Goal: Task Accomplishment & Management: Manage account settings

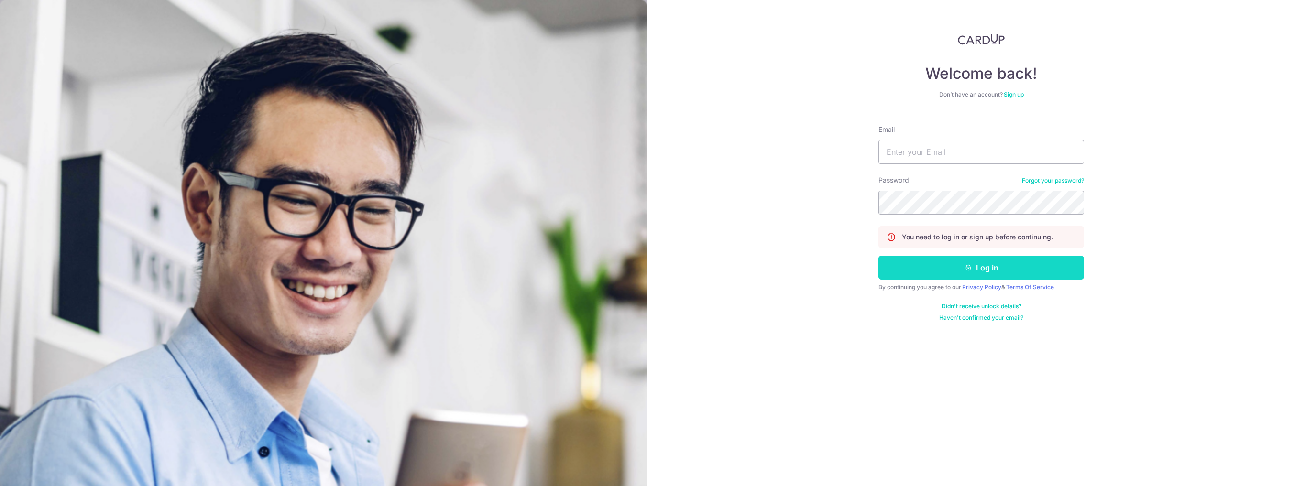
type input "[EMAIL_ADDRESS][DOMAIN_NAME]"
click at [977, 272] on button "Log in" at bounding box center [982, 268] width 206 height 24
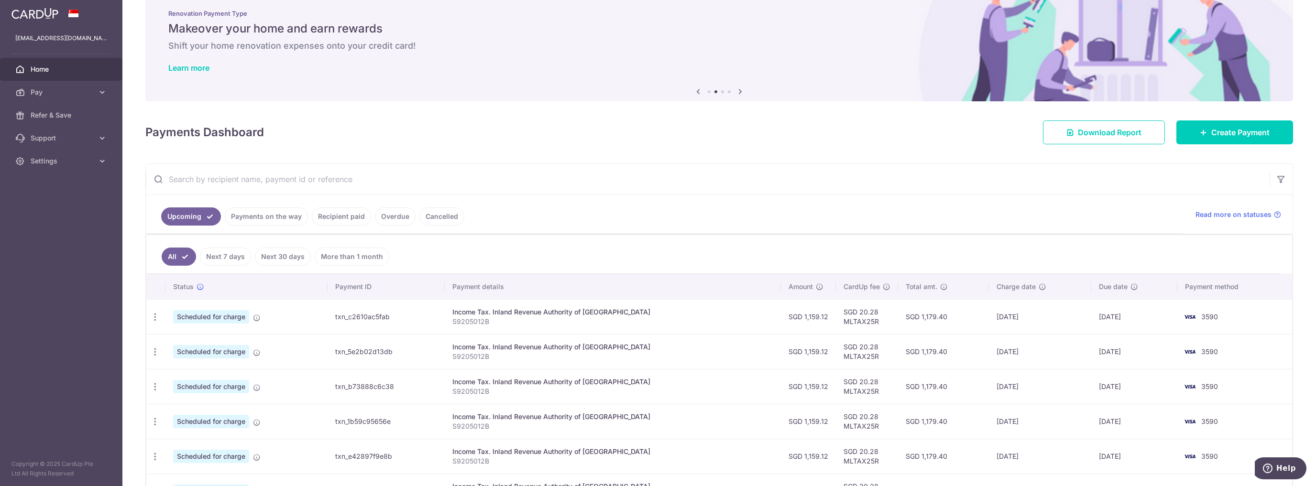
scroll to position [88, 0]
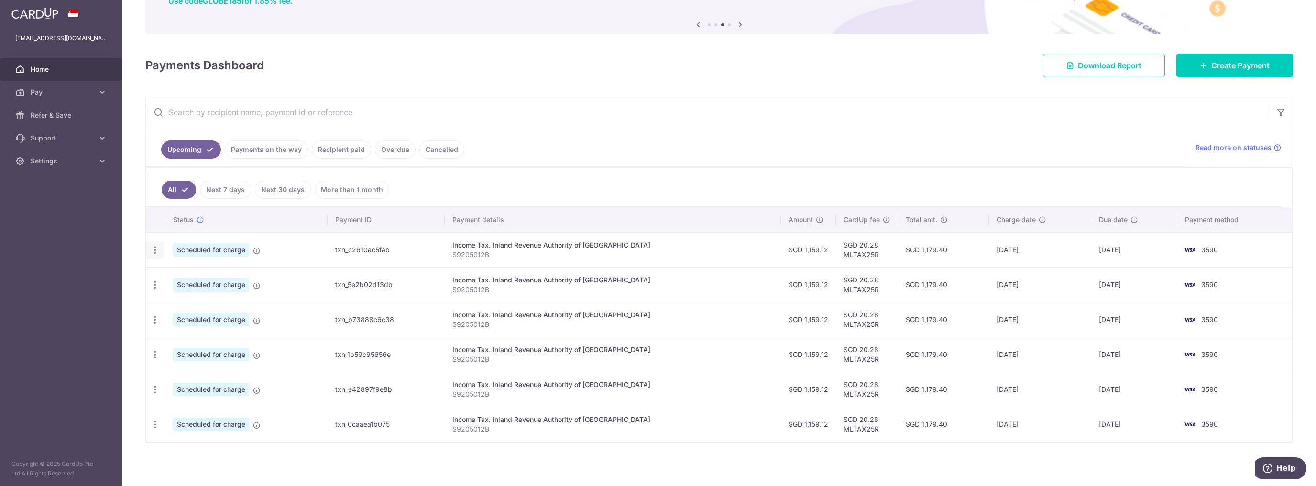
click at [161, 249] on div "Update payment Cancel payment" at bounding box center [155, 251] width 18 height 18
click at [150, 256] on div "Update payment Cancel payment" at bounding box center [155, 251] width 18 height 18
click at [156, 251] on icon "button" at bounding box center [155, 250] width 10 height 10
click at [178, 271] on span "Update payment" at bounding box center [206, 276] width 65 height 11
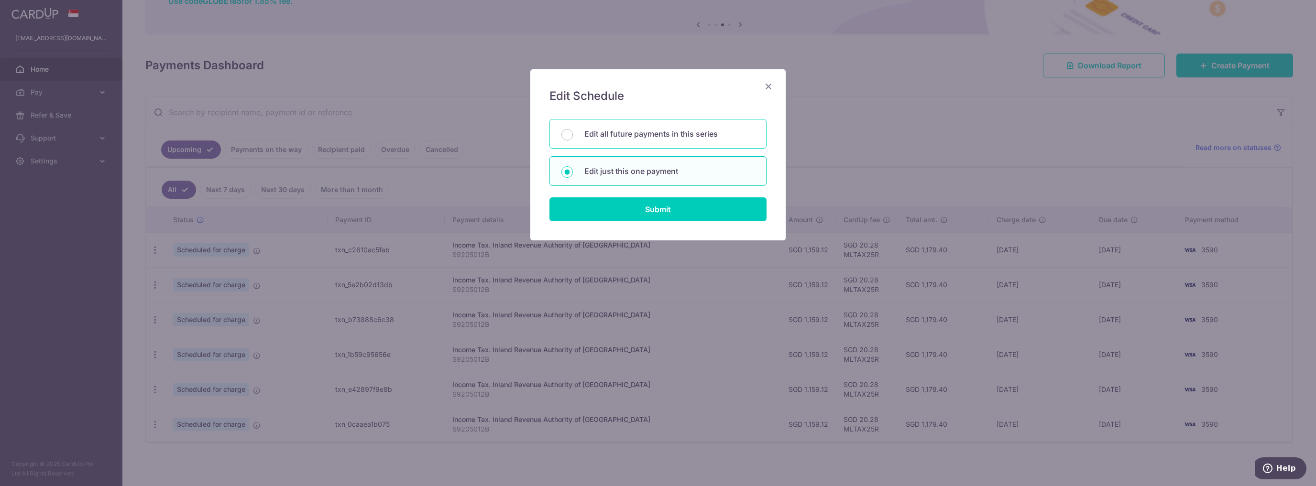
click at [662, 141] on div "Edit all future payments in this series" at bounding box center [658, 134] width 217 height 30
radio input "true"
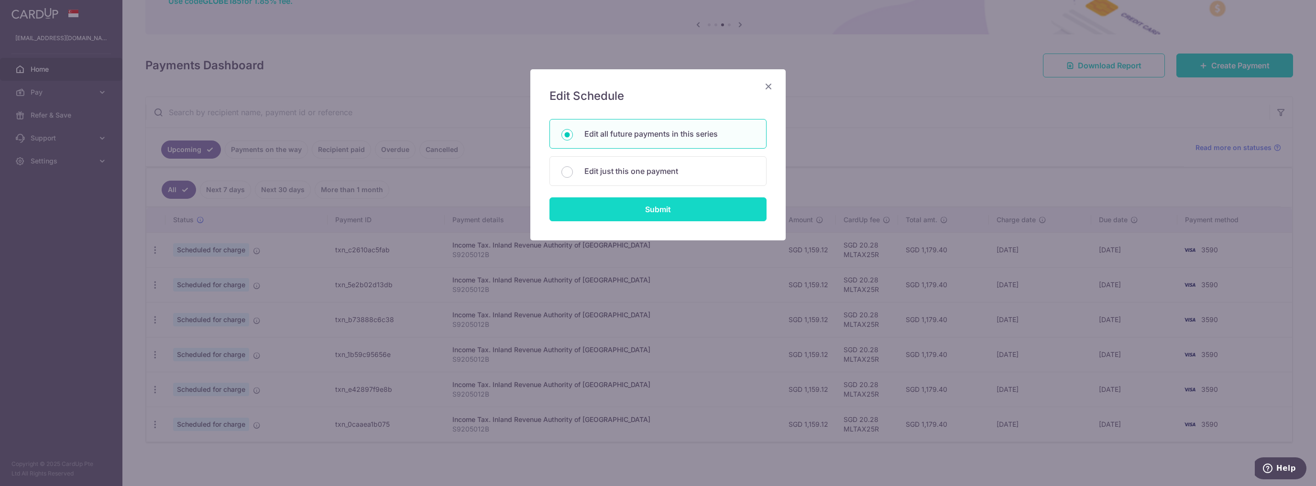
click at [654, 202] on input "Submit" at bounding box center [658, 210] width 217 height 24
radio input "true"
type input "1,159.12"
type input "S9205012B"
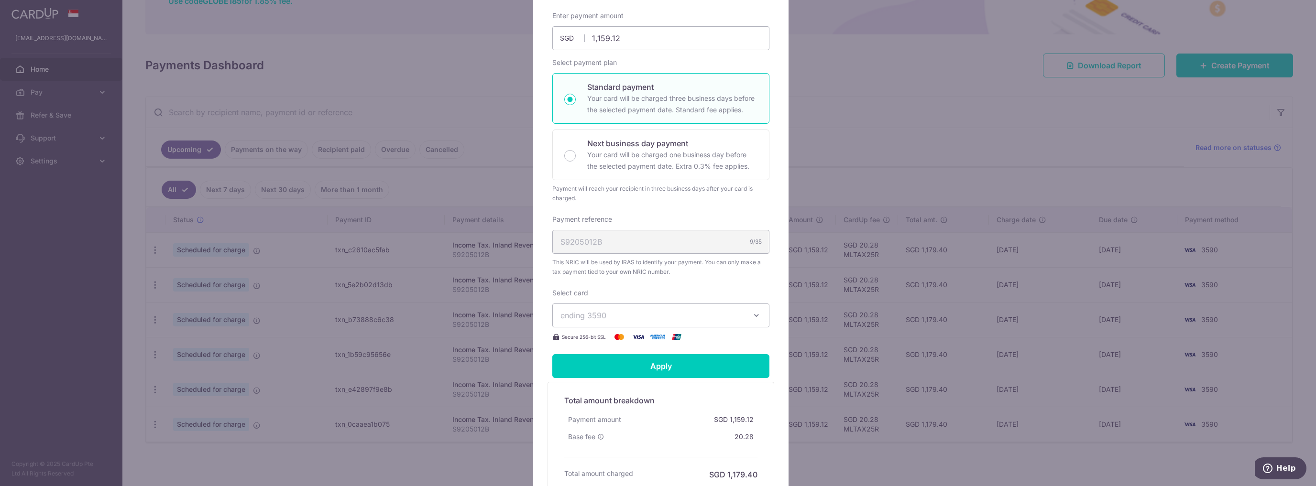
scroll to position [191, 0]
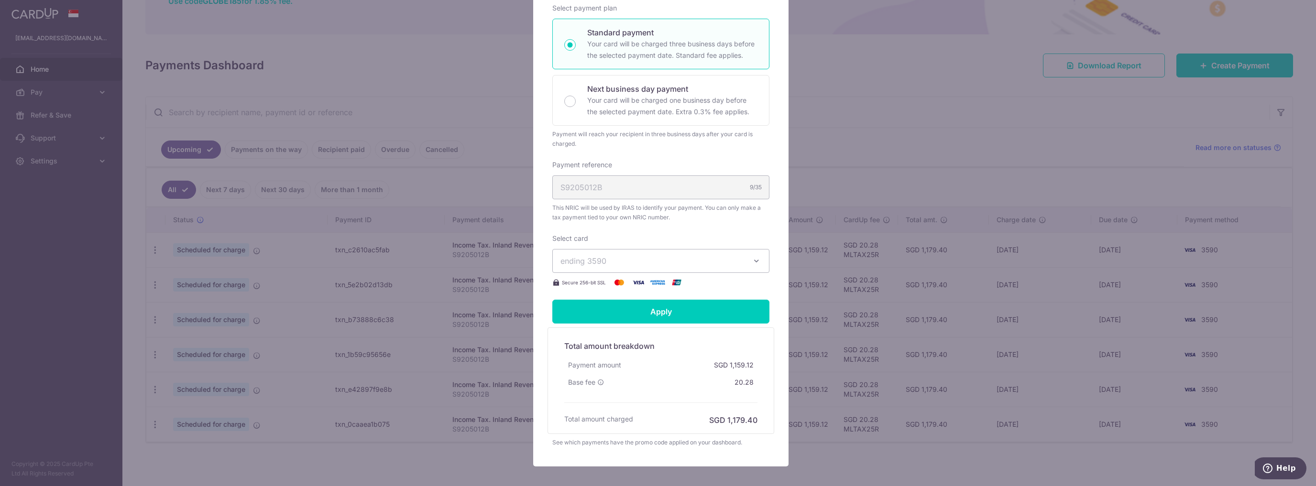
click at [629, 262] on span "ending 3590" at bounding box center [653, 260] width 184 height 11
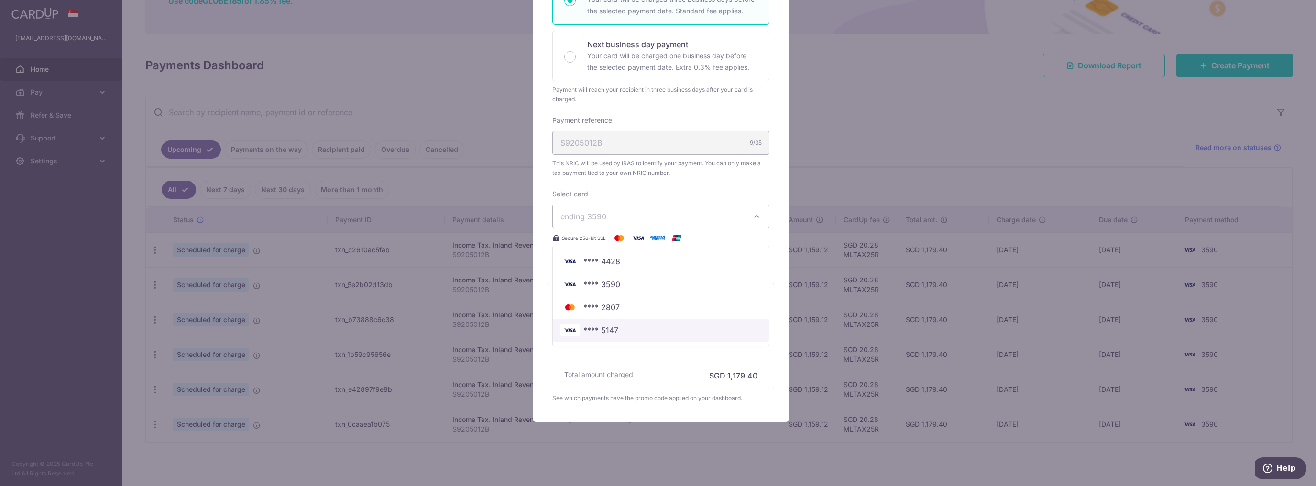
scroll to position [240, 0]
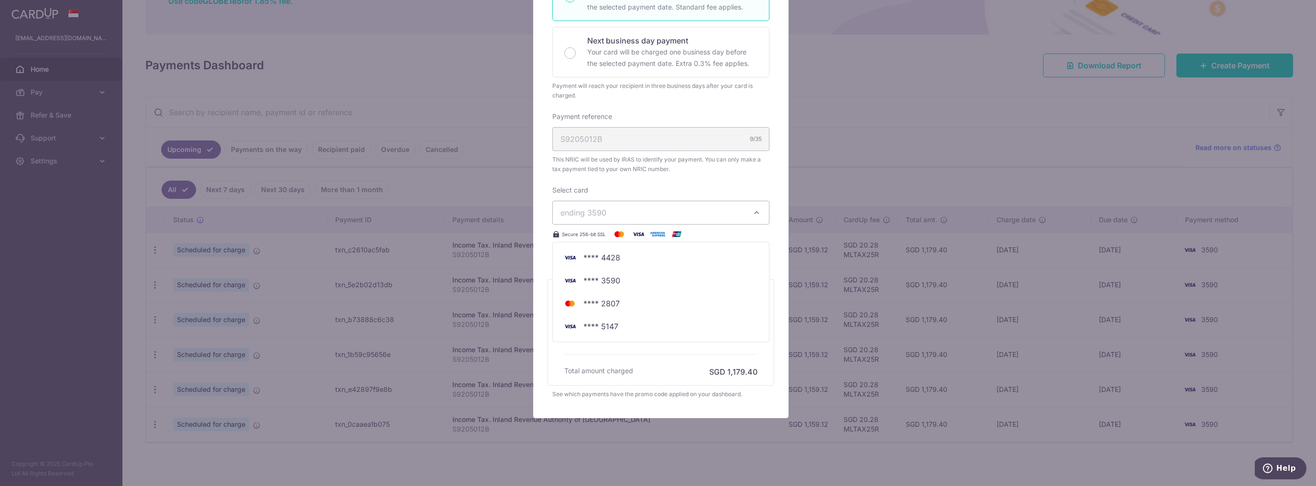
click at [615, 358] on div "Total amount breakdown Payment amount SGD 1,159.12 Base fee 20.28 Processing fe…" at bounding box center [661, 332] width 203 height 90
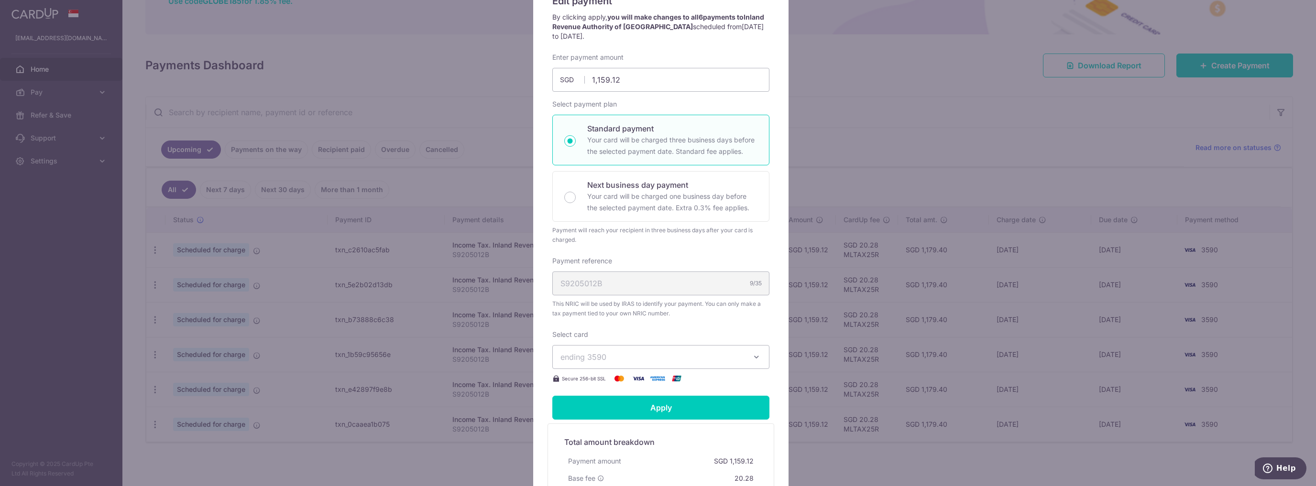
scroll to position [48, 0]
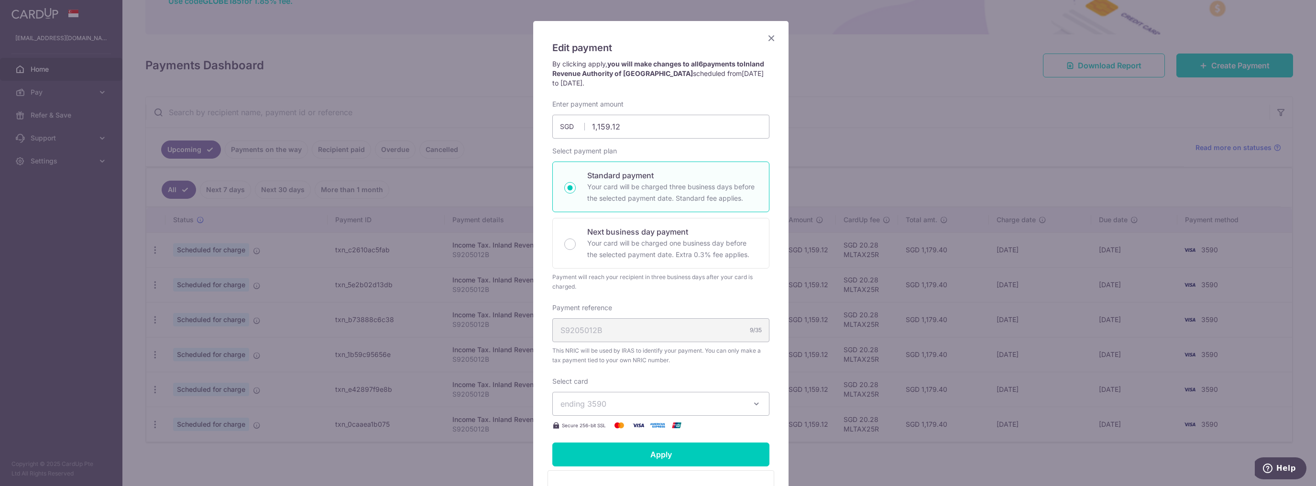
click at [826, 48] on div "Edit payment By clicking apply, you will make changes to all 6 payments to Inla…" at bounding box center [658, 243] width 1316 height 486
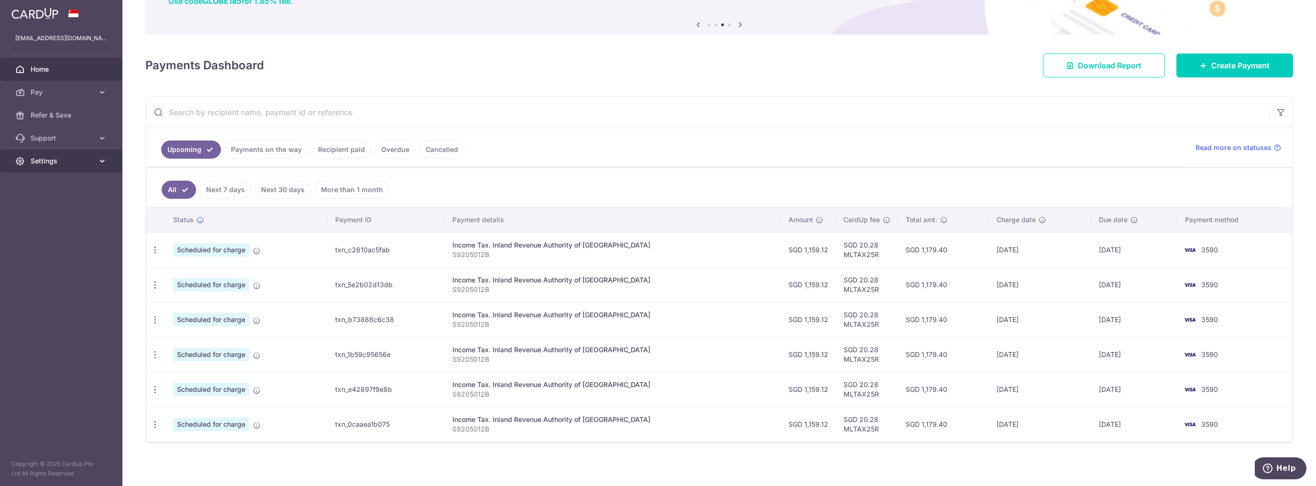
click at [104, 161] on icon at bounding box center [103, 161] width 10 height 10
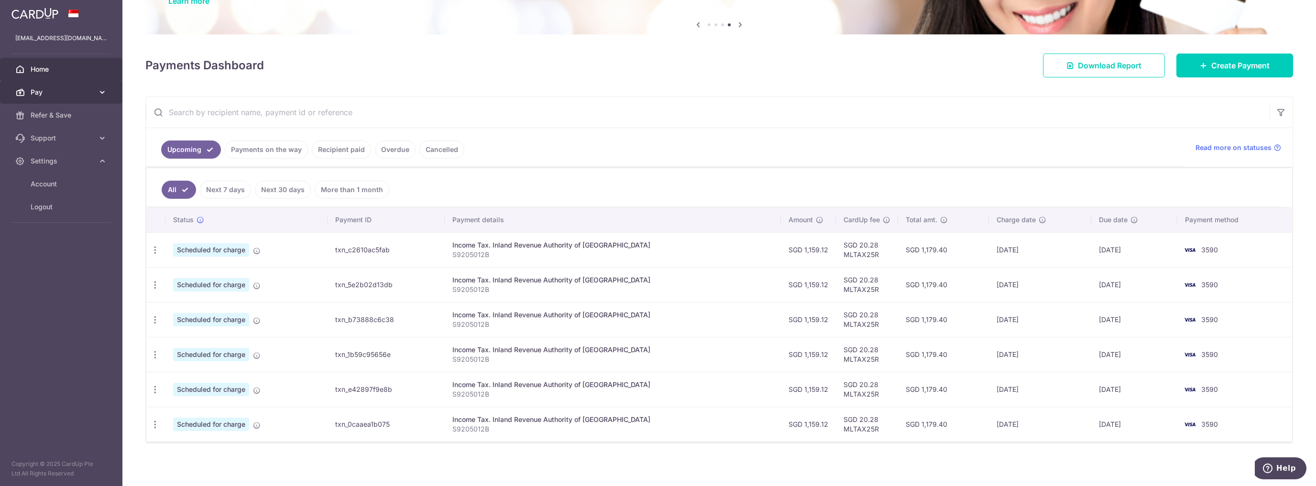
click at [94, 92] on link "Pay" at bounding box center [61, 92] width 122 height 23
click at [58, 162] on span "Cards" at bounding box center [62, 161] width 63 height 10
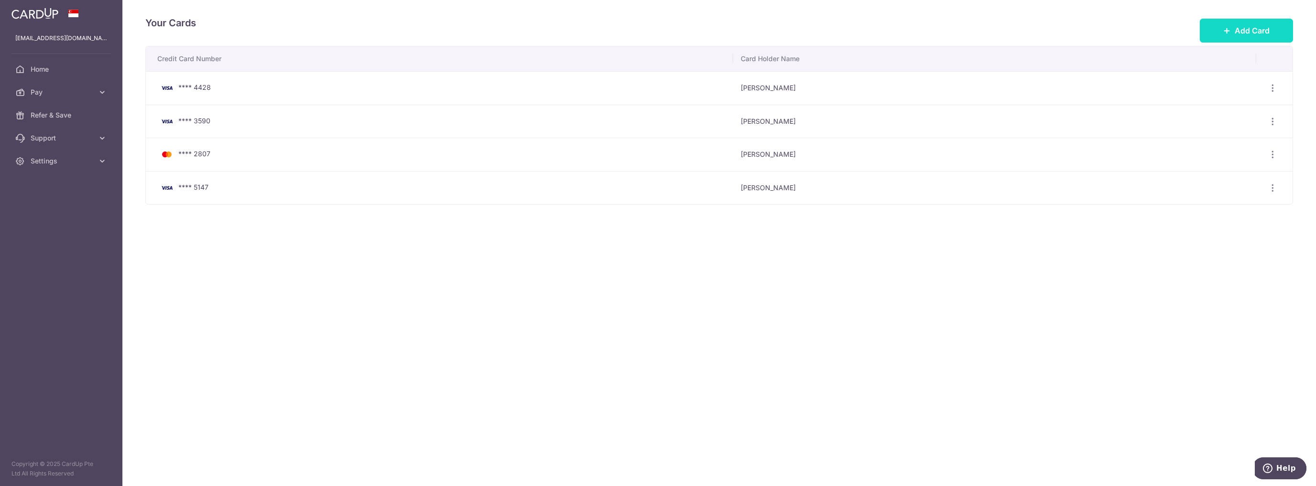
click at [1232, 29] on button "Add Card" at bounding box center [1246, 31] width 93 height 24
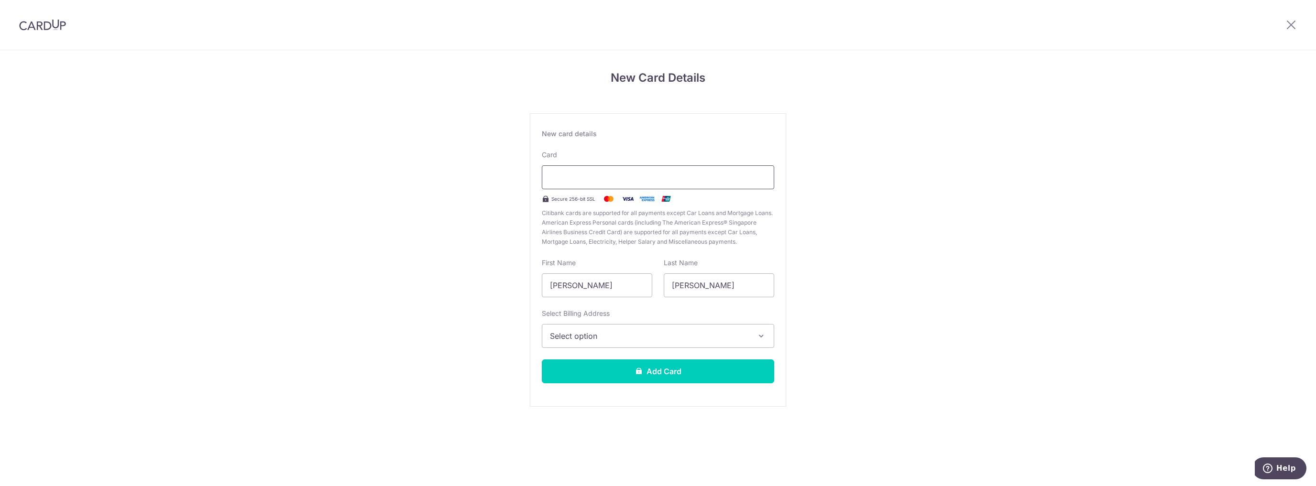
click at [593, 166] on div at bounding box center [658, 177] width 232 height 24
click at [614, 333] on span "Select option" at bounding box center [649, 336] width 199 height 11
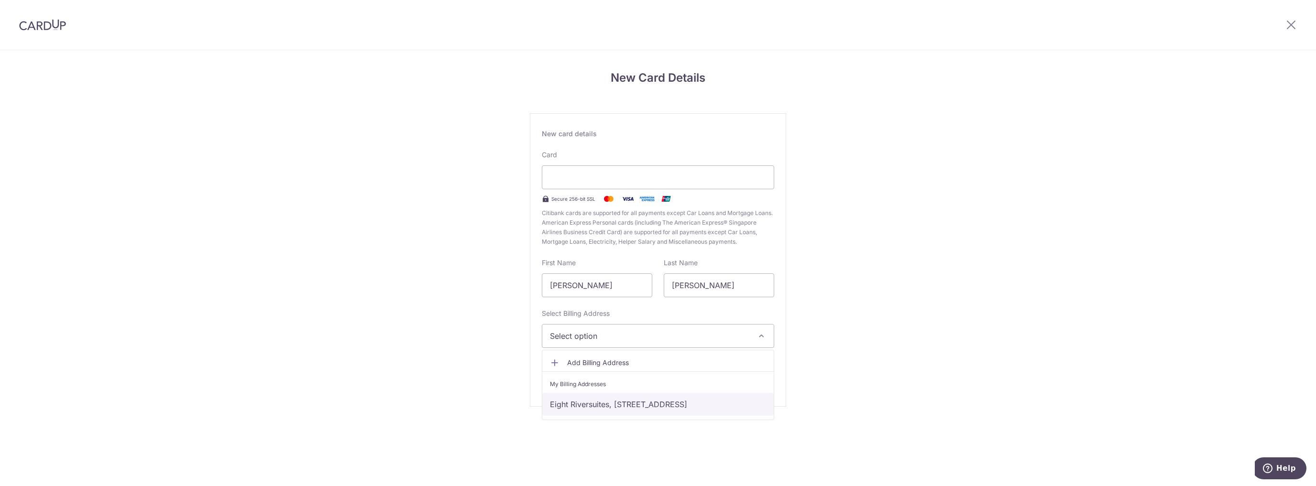
click at [596, 404] on link "Eight Riversuites, Whampoa East, Block 8 #10-22, Singapore, Singapore, Singapor…" at bounding box center [658, 404] width 232 height 23
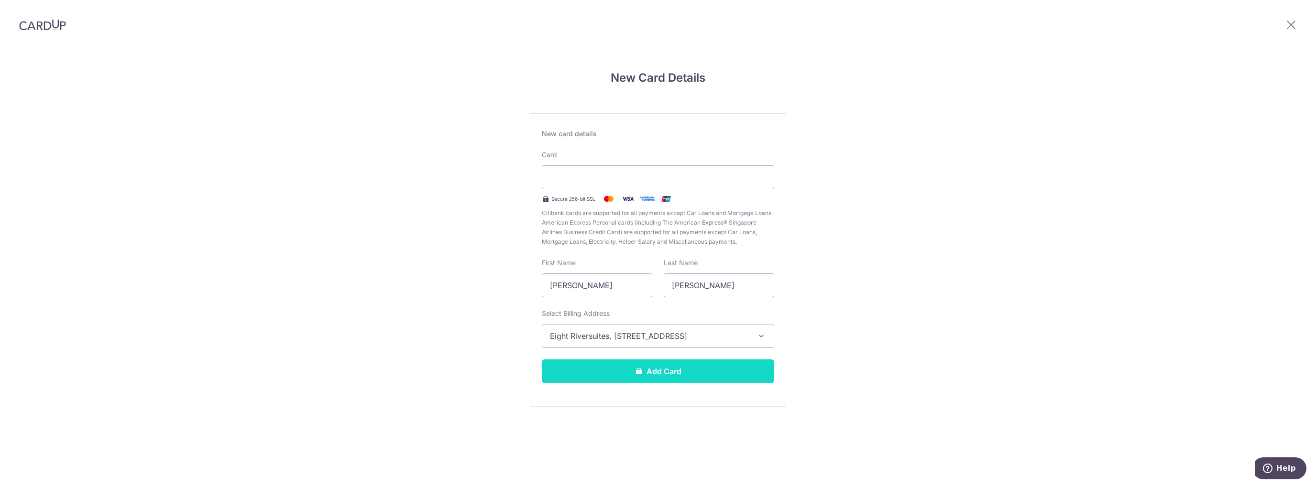
click at [615, 378] on button "Add Card" at bounding box center [658, 372] width 232 height 24
click at [677, 362] on button "Add Card" at bounding box center [658, 372] width 232 height 24
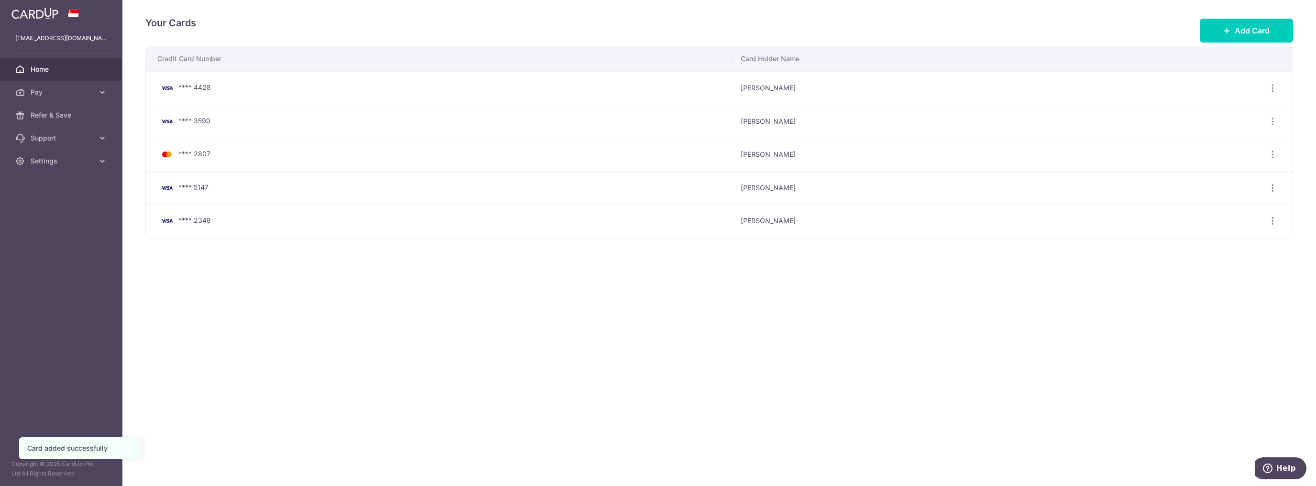
click at [62, 74] on span "Home" at bounding box center [62, 70] width 63 height 10
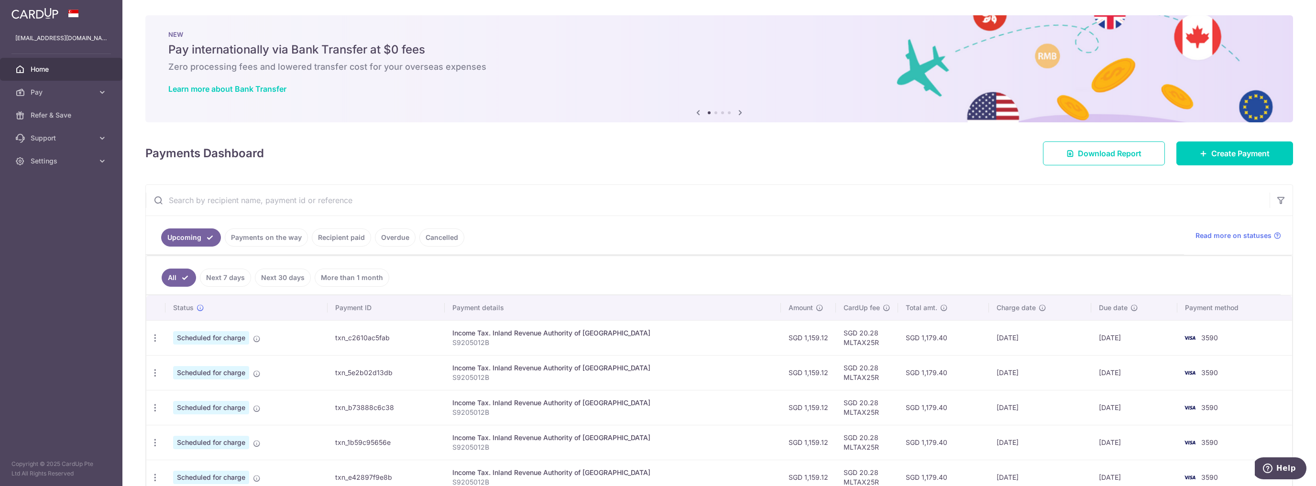
click at [165, 332] on td "Update payment Cancel payment" at bounding box center [155, 337] width 19 height 35
click at [152, 336] on icon "button" at bounding box center [155, 338] width 10 height 10
click at [187, 359] on span "Update payment" at bounding box center [206, 364] width 65 height 11
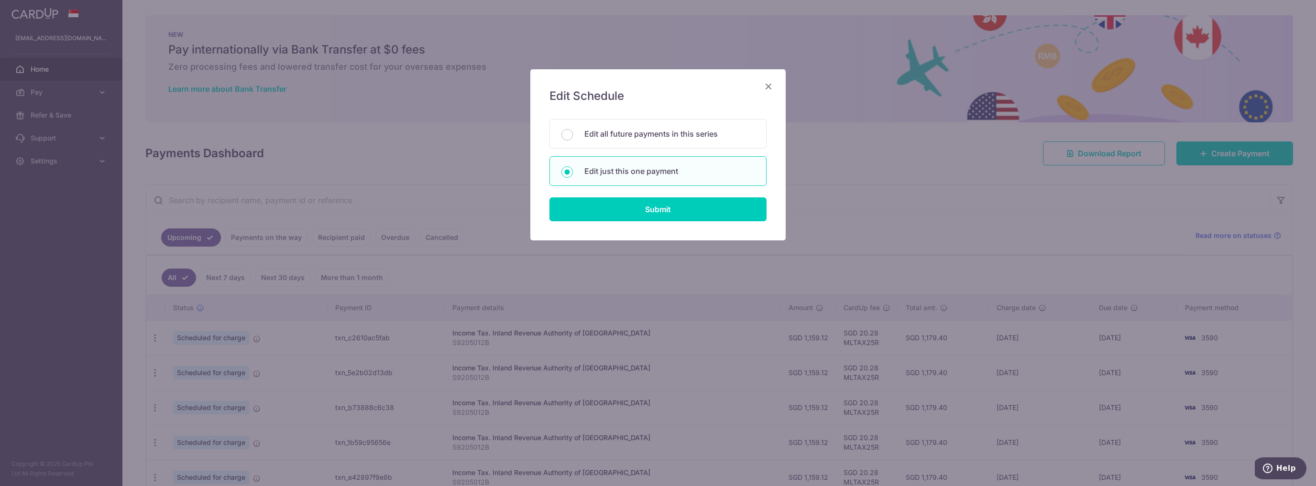
drag, startPoint x: 649, startPoint y: 143, endPoint x: 651, endPoint y: 155, distance: 12.6
click at [649, 142] on div "Edit all future payments in this series" at bounding box center [658, 134] width 217 height 30
radio input "true"
click at [654, 195] on form "You will be editing all 6 payments to Inland Revenue Authority of [GEOGRAPHIC_D…" at bounding box center [658, 170] width 217 height 102
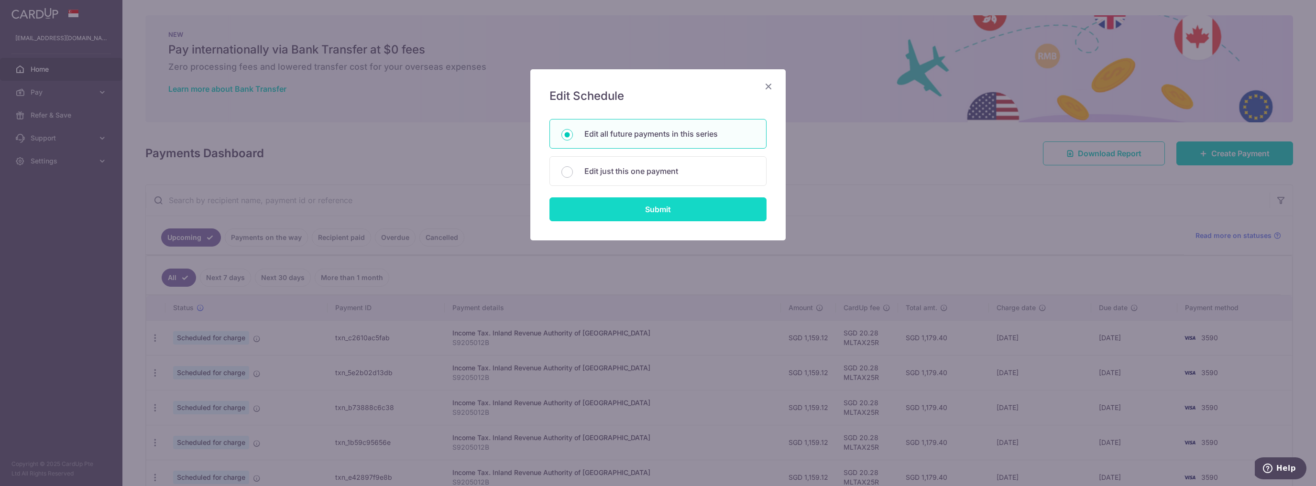
click at [654, 206] on input "Submit" at bounding box center [658, 210] width 217 height 24
radio input "true"
type input "1,159.12"
type input "S9205012B"
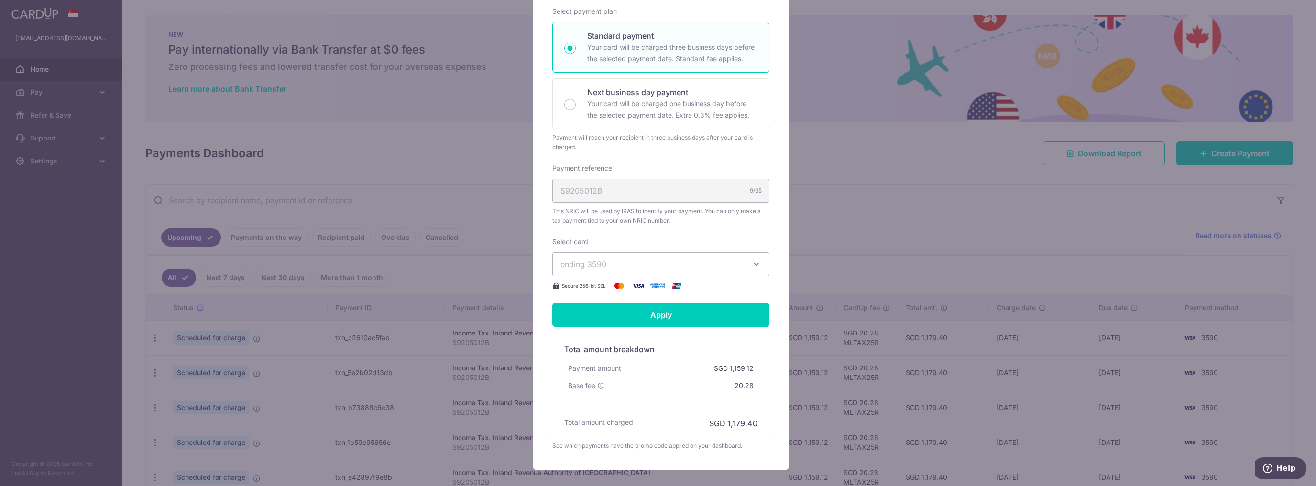
scroll to position [240, 0]
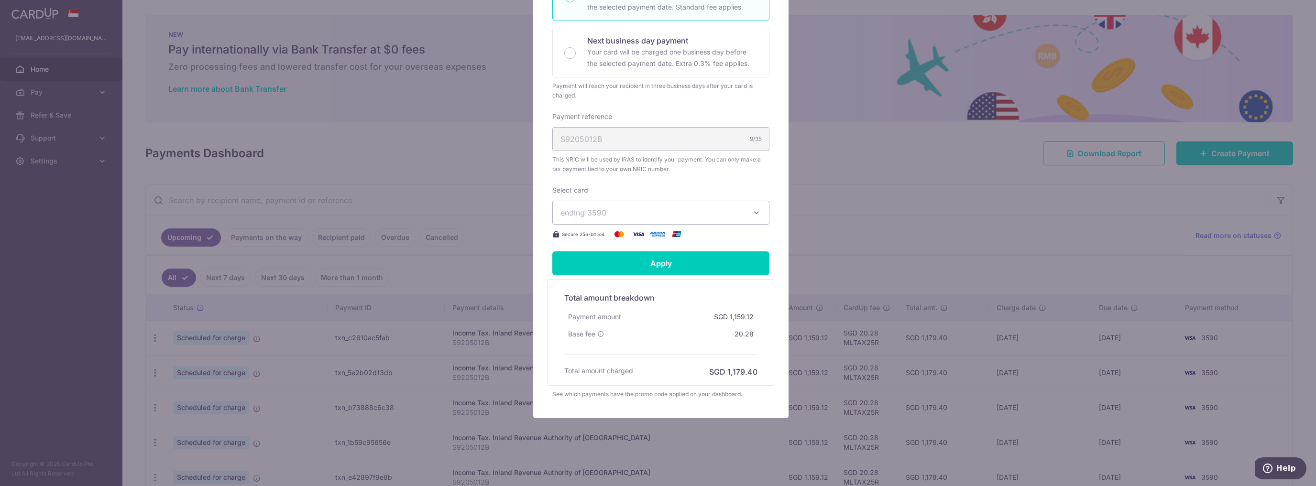
click at [644, 216] on span "ending 3590" at bounding box center [653, 212] width 184 height 11
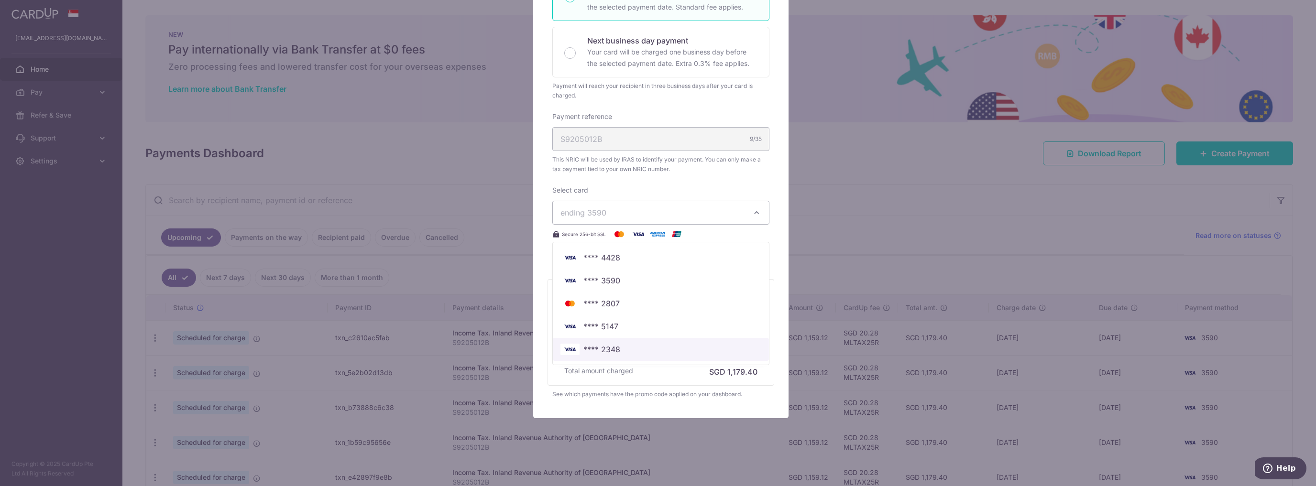
click at [628, 341] on link "**** 2348" at bounding box center [661, 349] width 216 height 23
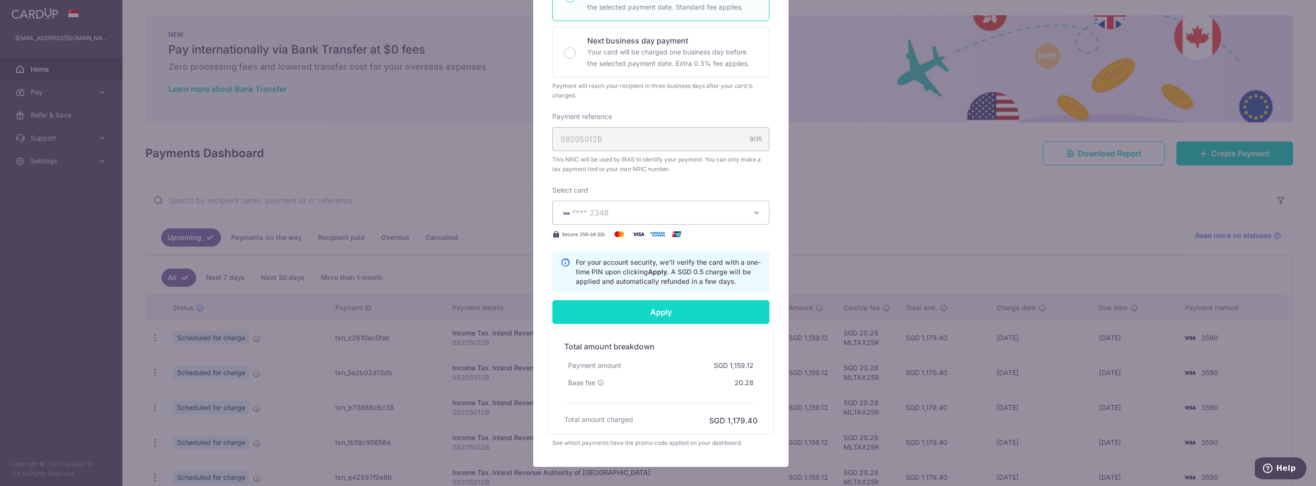
click at [639, 313] on input "Apply" at bounding box center [660, 312] width 217 height 24
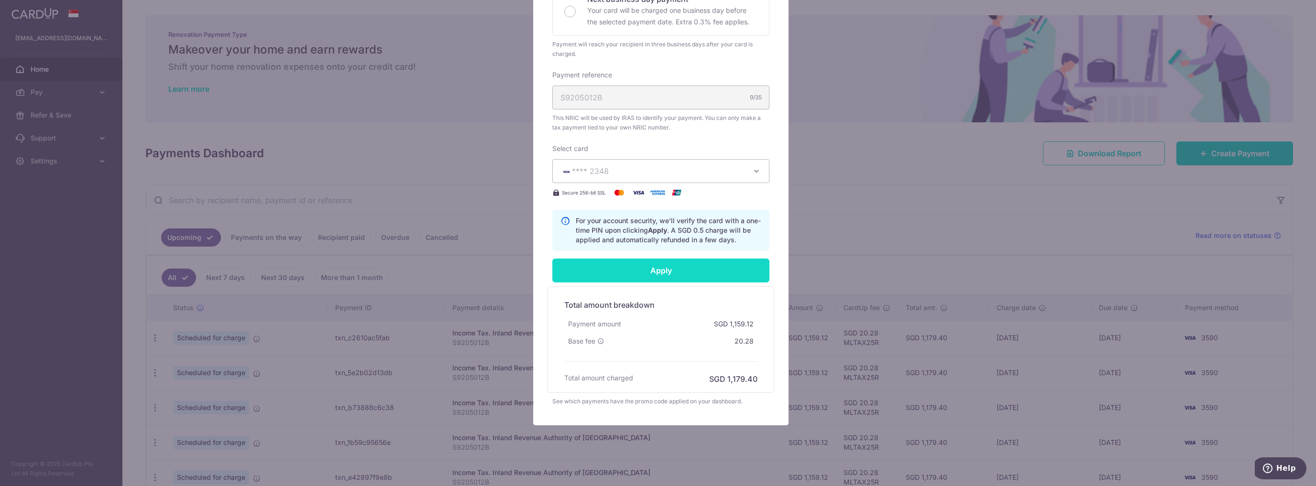
scroll to position [288, 0]
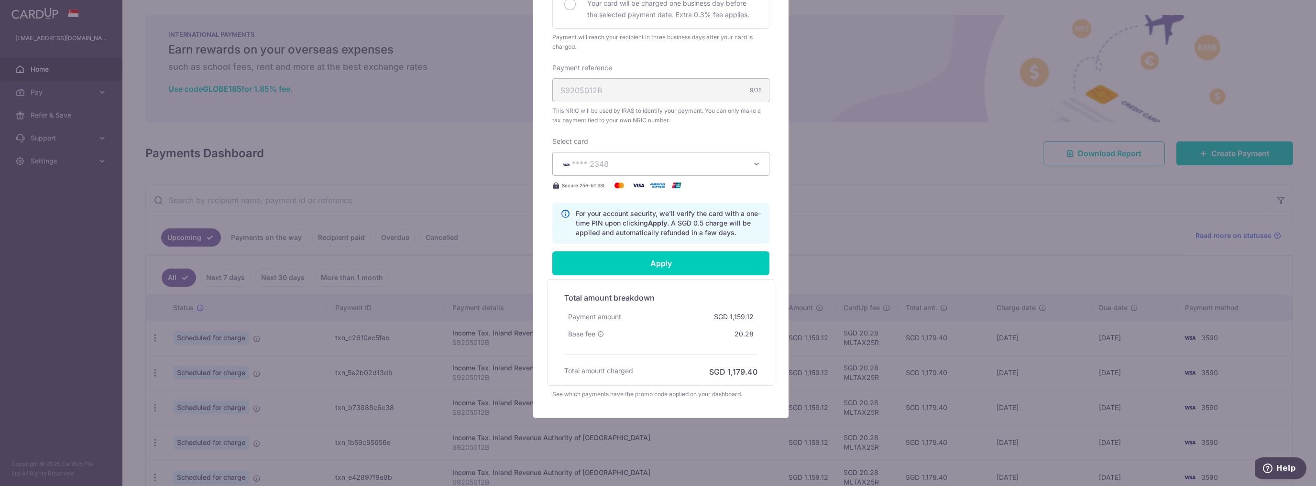
type input "Successfully Applied"
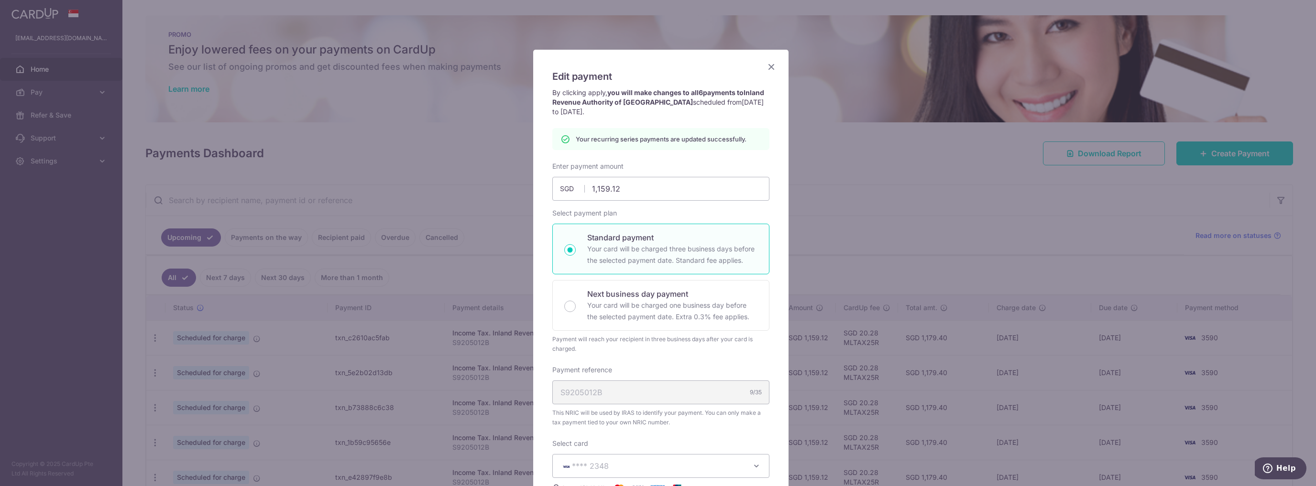
scroll to position [0, 0]
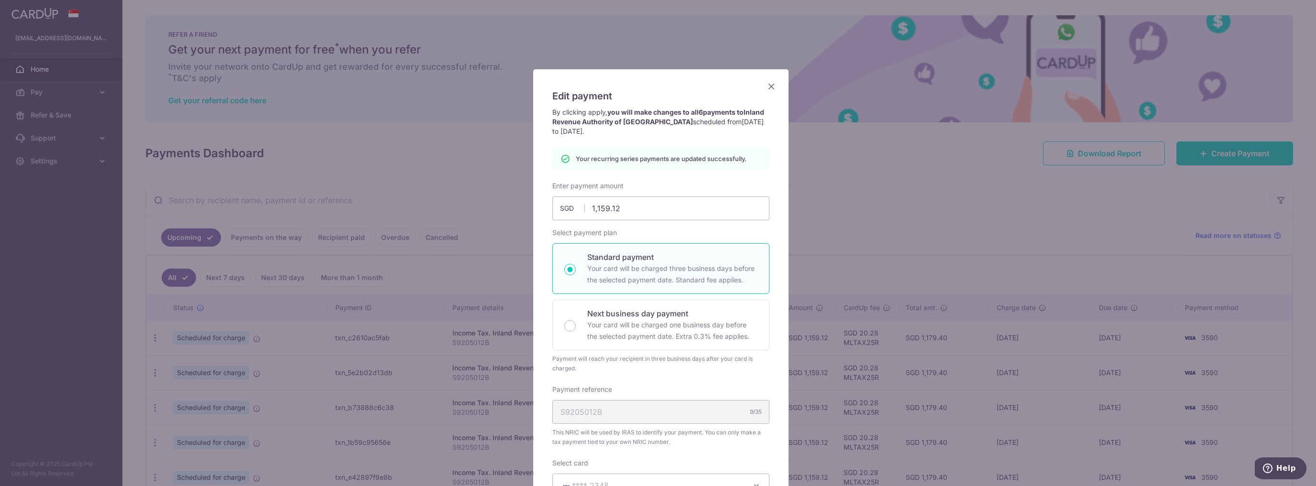
click at [769, 89] on icon "Close" at bounding box center [771, 86] width 11 height 12
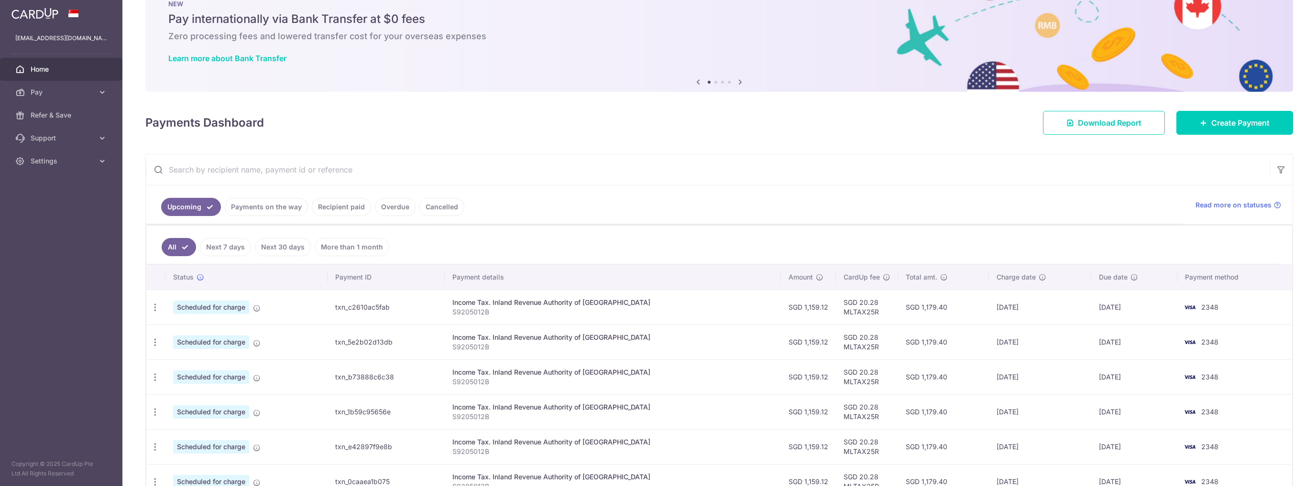
scroll to position [77, 0]
